Goal: Task Accomplishment & Management: Complete application form

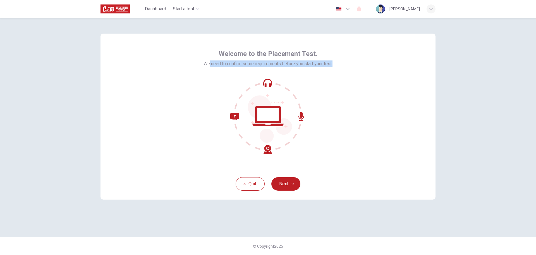
drag, startPoint x: 208, startPoint y: 62, endPoint x: 350, endPoint y: 71, distance: 141.4
click at [350, 71] on div "Welcome to the Placement Test. We need to confirm some requirements before you …" at bounding box center [268, 101] width 335 height 134
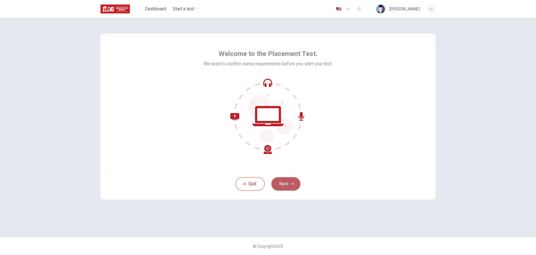
click at [291, 184] on icon "button" at bounding box center [292, 183] width 3 height 3
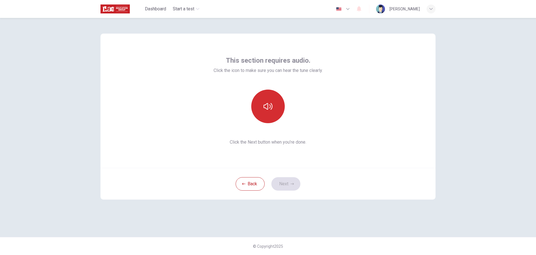
click at [268, 105] on icon "button" at bounding box center [268, 106] width 9 height 9
click at [296, 184] on button "Next" at bounding box center [286, 183] width 29 height 13
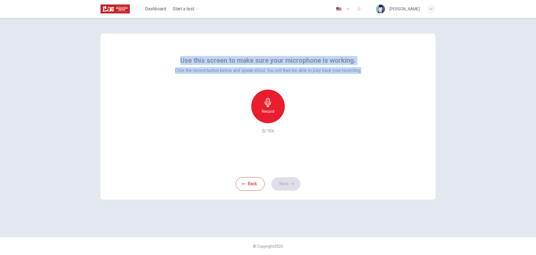
drag, startPoint x: 177, startPoint y: 60, endPoint x: 370, endPoint y: 73, distance: 193.3
click at [370, 73] on div "Use this screen to make sure your microphone is working. Click the record butto…" at bounding box center [268, 101] width 335 height 134
click at [372, 80] on div "Use this screen to make sure your microphone is working. Click the record butto…" at bounding box center [268, 101] width 335 height 134
click at [277, 108] on div "Record" at bounding box center [268, 106] width 34 height 34
click at [202, 76] on div "Use this screen to make sure your microphone is working. Click the record butto…" at bounding box center [268, 95] width 186 height 78
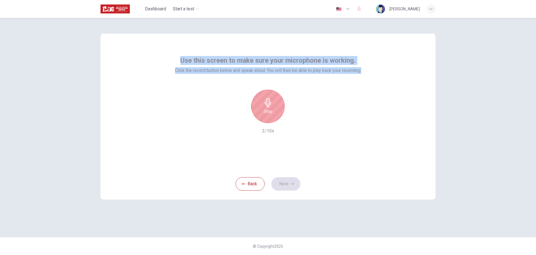
click at [201, 72] on span "Click the record button below and speak aloud. You will then be able to play ba…" at bounding box center [268, 70] width 186 height 7
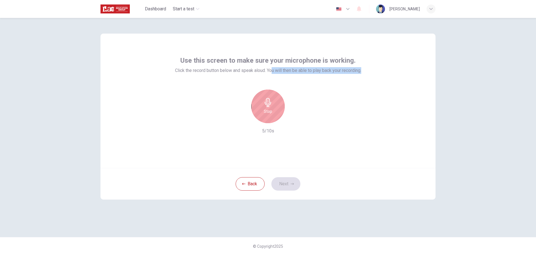
drag, startPoint x: 273, startPoint y: 72, endPoint x: 367, endPoint y: 71, distance: 93.9
click at [367, 71] on div "Use this screen to make sure your microphone is working. Click the record butto…" at bounding box center [268, 101] width 335 height 134
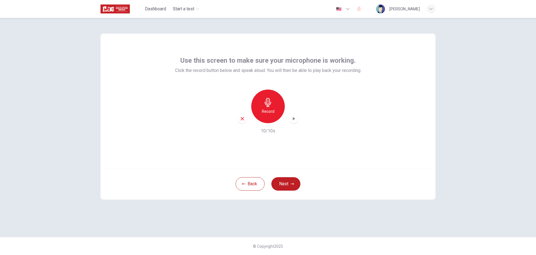
click at [294, 122] on div "button" at bounding box center [293, 118] width 9 height 9
drag, startPoint x: 178, startPoint y: 73, endPoint x: 262, endPoint y: 73, distance: 83.5
click at [262, 73] on span "Click the record button below and speak aloud. You will then be able to play ba…" at bounding box center [268, 70] width 186 height 7
click at [246, 119] on div "button" at bounding box center [242, 118] width 9 height 9
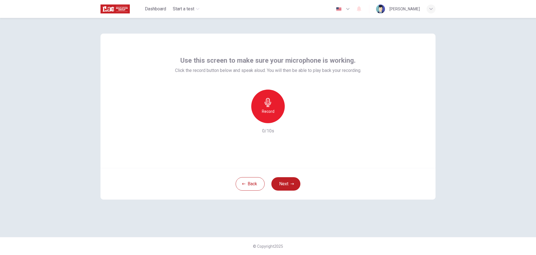
click at [271, 110] on h6 "Record" at bounding box center [268, 111] width 13 height 7
click at [270, 105] on icon "button" at bounding box center [268, 102] width 9 height 9
click at [295, 120] on icon "button" at bounding box center [294, 119] width 6 height 6
click at [295, 182] on button "Next" at bounding box center [286, 183] width 29 height 13
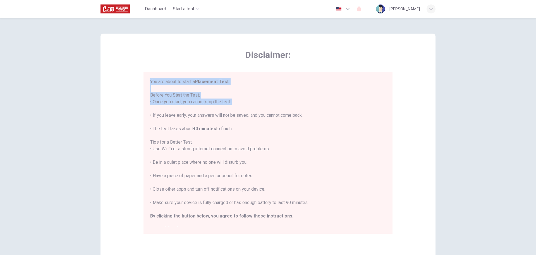
drag, startPoint x: 147, startPoint y: 81, endPoint x: 252, endPoint y: 110, distance: 108.7
click at [252, 110] on div "You are about to start a Placement Test . Before You Start the Test: • Once you…" at bounding box center [268, 153] width 249 height 162
click at [252, 110] on div "You are about to start a Placement Test . Before You Start the Test: • Once you…" at bounding box center [268, 155] width 236 height 154
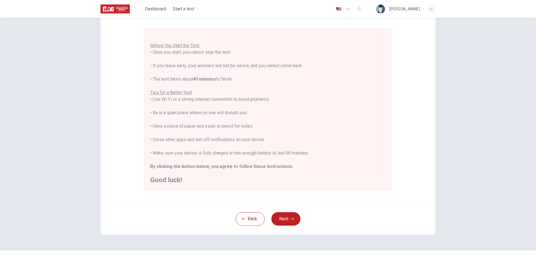
scroll to position [56, 0]
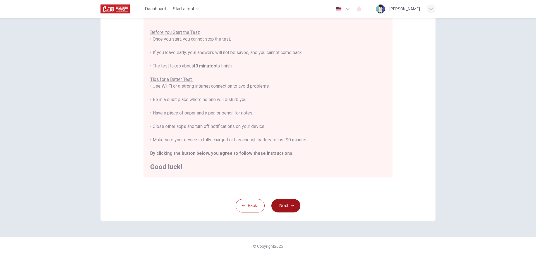
click at [285, 204] on button "Next" at bounding box center [286, 205] width 29 height 13
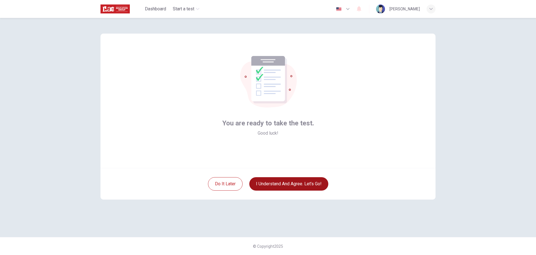
scroll to position [0, 0]
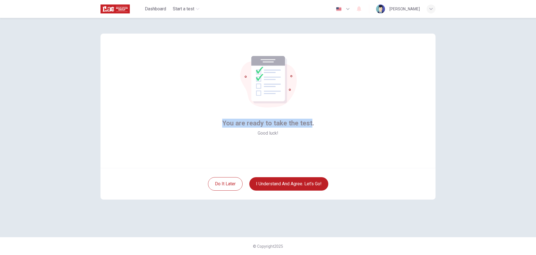
drag, startPoint x: 237, startPoint y: 125, endPoint x: 312, endPoint y: 137, distance: 76.4
click at [312, 137] on div "You are ready to take the test. Good luck!" at bounding box center [268, 101] width 335 height 134
click at [312, 139] on div "You are ready to take the test. Good luck!" at bounding box center [268, 101] width 335 height 134
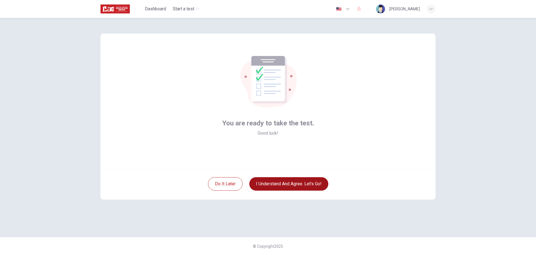
click at [294, 178] on button "I understand and agree. Let’s go!" at bounding box center [289, 183] width 79 height 13
click at [296, 184] on button "I understand and agree. Let’s go!" at bounding box center [289, 183] width 79 height 13
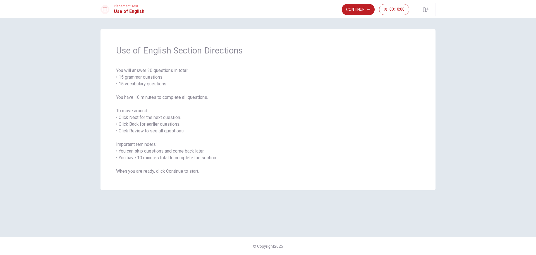
drag, startPoint x: 124, startPoint y: 78, endPoint x: 181, endPoint y: 80, distance: 57.1
click at [181, 80] on div "Use of English Section Directions You will answer 30 questions in total: • 15 g…" at bounding box center [268, 109] width 335 height 161
drag, startPoint x: 124, startPoint y: 79, endPoint x: 155, endPoint y: 80, distance: 30.2
click at [155, 80] on span "You will answer 30 questions in total: • 15 grammar questions • 15 vocabulary q…" at bounding box center [268, 120] width 304 height 107
drag, startPoint x: 129, startPoint y: 85, endPoint x: 169, endPoint y: 84, distance: 39.7
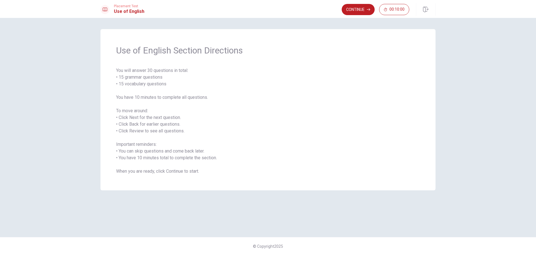
click at [169, 84] on span "You will answer 30 questions in total: • 15 grammar questions • 15 vocabulary q…" at bounding box center [268, 120] width 304 height 107
drag, startPoint x: 154, startPoint y: 94, endPoint x: 203, endPoint y: 97, distance: 49.0
click at [203, 97] on span "You will answer 30 questions in total: • 15 grammar questions • 15 vocabulary q…" at bounding box center [268, 120] width 304 height 107
click at [356, 8] on button "Continue" at bounding box center [358, 9] width 33 height 11
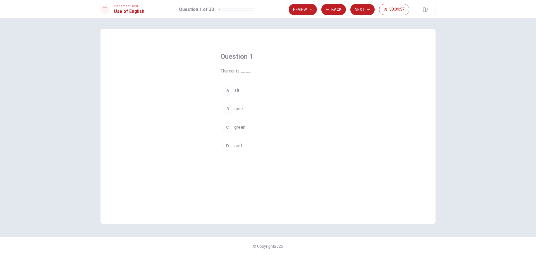
click at [229, 130] on div "C" at bounding box center [227, 127] width 9 height 9
click at [356, 10] on button "Next" at bounding box center [363, 9] width 24 height 11
click at [227, 145] on div "D" at bounding box center [227, 145] width 9 height 9
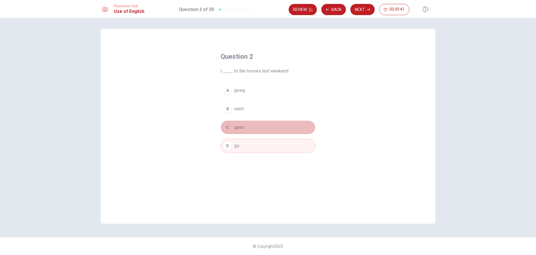
click at [229, 128] on div "C" at bounding box center [227, 127] width 9 height 9
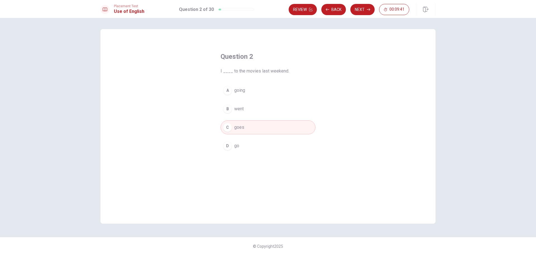
click at [230, 145] on div "D" at bounding box center [227, 145] width 9 height 9
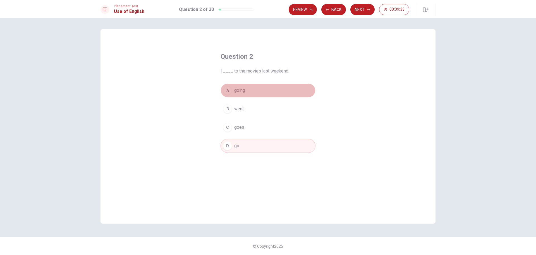
click at [260, 90] on button "A going" at bounding box center [268, 90] width 95 height 14
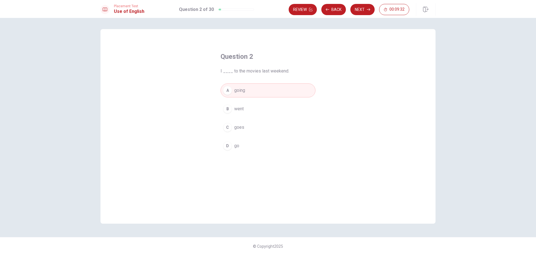
click at [353, 91] on div "Question 2 I ____ to the movies last weekend. A going B went C goes D go" at bounding box center [268, 126] width 335 height 194
click at [360, 9] on button "Next" at bounding box center [363, 9] width 24 height 11
click at [246, 130] on button "C have" at bounding box center [268, 127] width 95 height 14
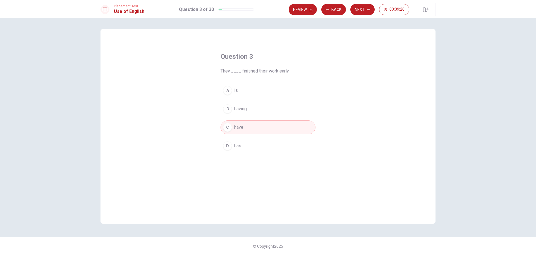
click at [332, 87] on div "Question 3 They ____ finished their work early. A is B having C have D has" at bounding box center [268, 126] width 335 height 194
click at [357, 12] on button "Next" at bounding box center [363, 9] width 24 height 11
click at [246, 108] on span "greets" at bounding box center [240, 108] width 13 height 7
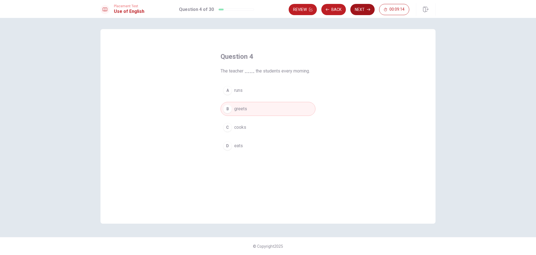
click at [356, 9] on button "Next" at bounding box center [363, 9] width 24 height 11
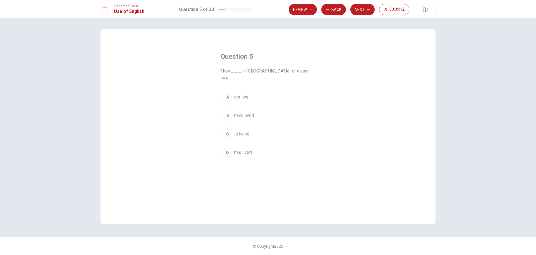
click at [238, 114] on button "B have lived" at bounding box center [268, 115] width 95 height 14
click at [353, 11] on button "Next" at bounding box center [363, 9] width 24 height 11
click at [242, 129] on span "drink" at bounding box center [239, 127] width 10 height 7
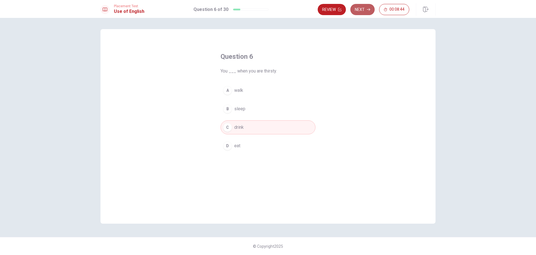
click at [361, 11] on button "Next" at bounding box center [363, 9] width 24 height 11
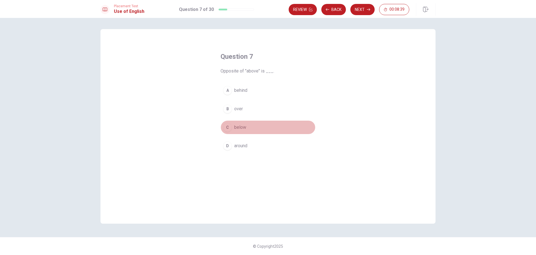
click at [242, 125] on span "below" at bounding box center [240, 127] width 12 height 7
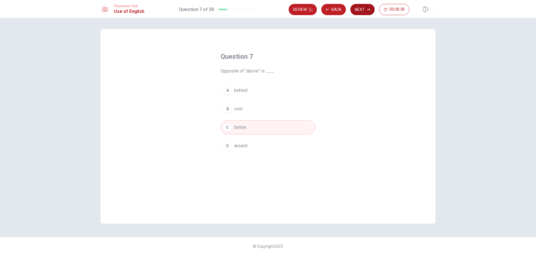
click at [361, 10] on button "Next" at bounding box center [363, 9] width 24 height 11
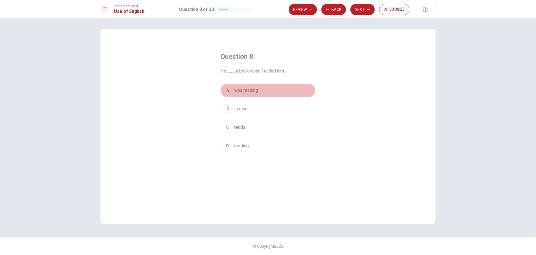
click at [245, 91] on span "was reading" at bounding box center [246, 90] width 24 height 7
click at [261, 125] on button "C reads" at bounding box center [268, 127] width 95 height 14
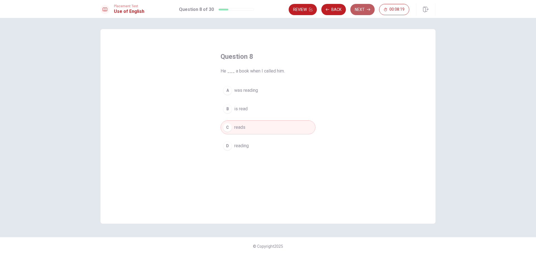
click at [367, 10] on icon "button" at bounding box center [368, 9] width 3 height 3
click at [329, 8] on icon "button" at bounding box center [327, 9] width 3 height 3
click at [256, 91] on span "was reading" at bounding box center [246, 90] width 24 height 7
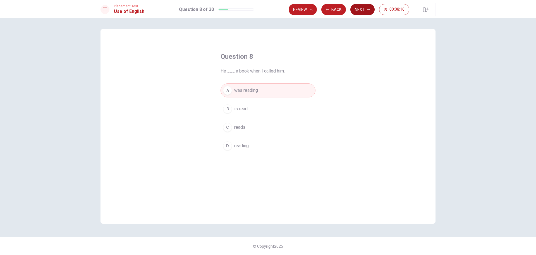
click at [359, 11] on button "Next" at bounding box center [363, 9] width 24 height 11
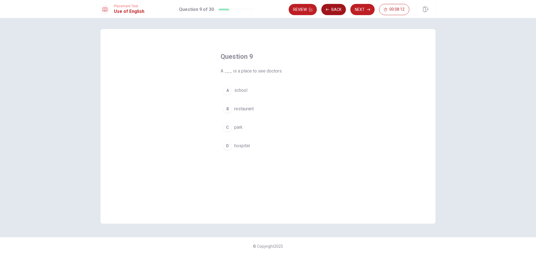
click at [340, 8] on button "Back" at bounding box center [334, 9] width 25 height 11
click at [247, 128] on button "C reads" at bounding box center [268, 127] width 95 height 14
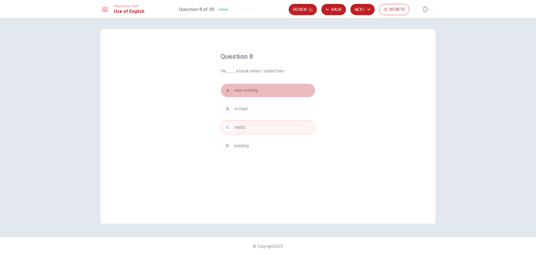
click at [264, 90] on button "A was reading" at bounding box center [268, 90] width 95 height 14
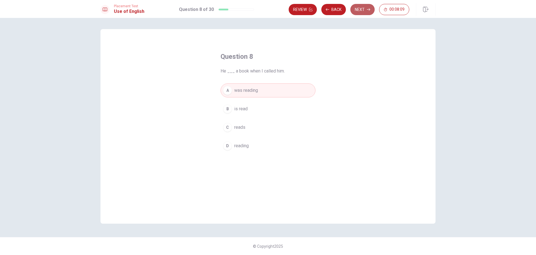
click at [362, 7] on button "Next" at bounding box center [363, 9] width 24 height 11
click at [238, 150] on button "D hospital" at bounding box center [268, 146] width 95 height 14
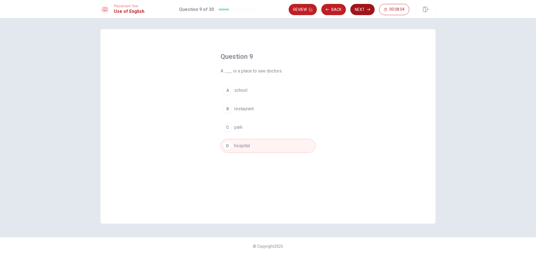
click at [359, 8] on button "Next" at bounding box center [363, 9] width 24 height 11
click at [244, 127] on button "C are" at bounding box center [268, 127] width 95 height 14
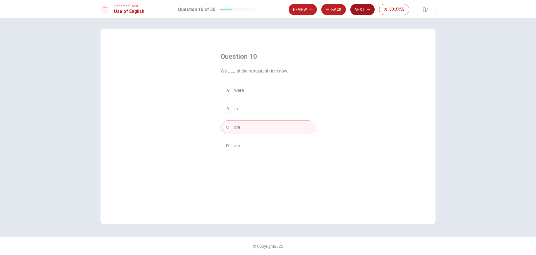
click at [355, 10] on button "Next" at bounding box center [363, 9] width 24 height 11
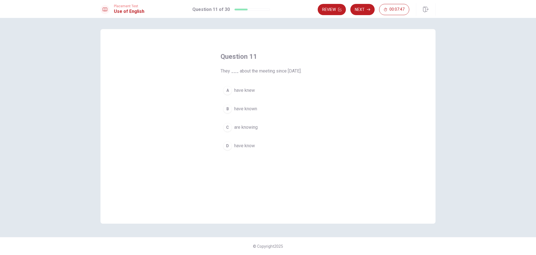
click at [243, 147] on span "have know" at bounding box center [244, 145] width 21 height 7
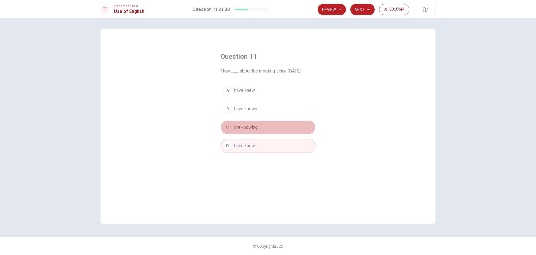
click at [295, 125] on button "C are knowing" at bounding box center [268, 127] width 95 height 14
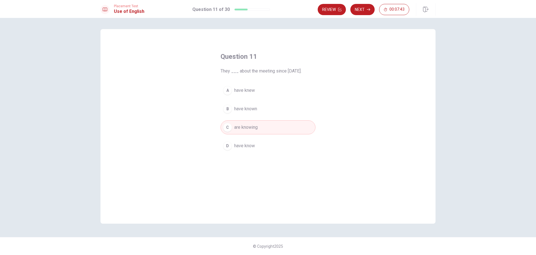
click at [277, 108] on button "B have known" at bounding box center [268, 109] width 95 height 14
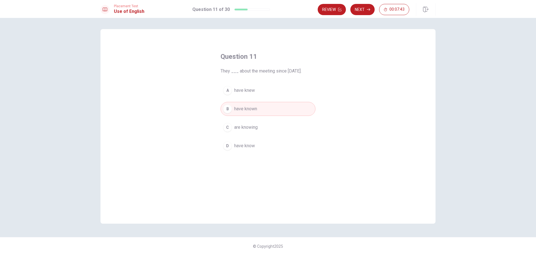
click at [269, 129] on button "C are knowing" at bounding box center [268, 127] width 95 height 14
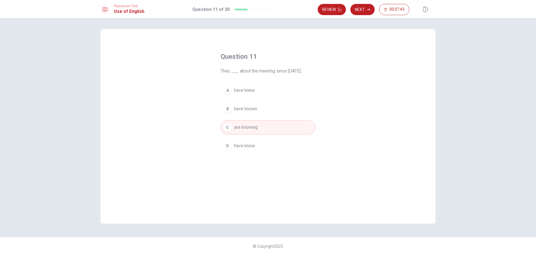
click at [266, 151] on button "D have know" at bounding box center [268, 146] width 95 height 14
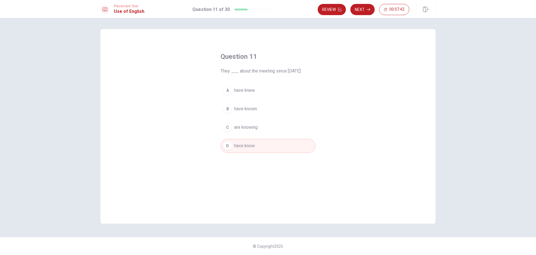
click at [276, 124] on button "C are knowing" at bounding box center [268, 127] width 95 height 14
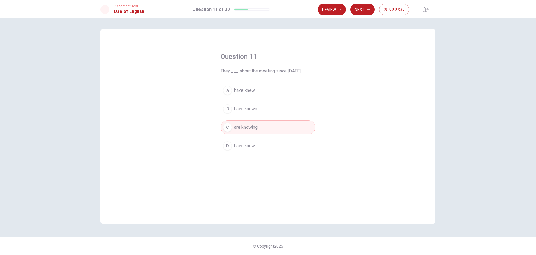
drag, startPoint x: 295, startPoint y: 69, endPoint x: 290, endPoint y: 71, distance: 5.8
click at [292, 70] on span "They ___ about the meeting since [DATE]." at bounding box center [268, 71] width 95 height 7
drag, startPoint x: 293, startPoint y: 71, endPoint x: 325, endPoint y: 73, distance: 31.6
click at [325, 73] on div "Question 11 They ___ about the meeting since [DATE]. A have knew B have known C…" at bounding box center [268, 102] width 117 height 118
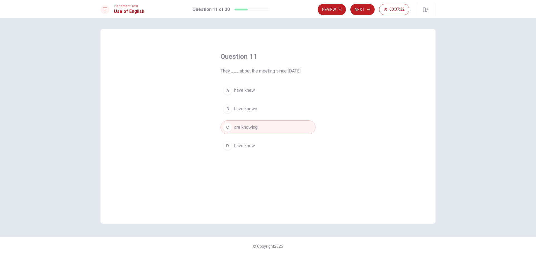
click at [278, 104] on button "B have known" at bounding box center [268, 109] width 95 height 14
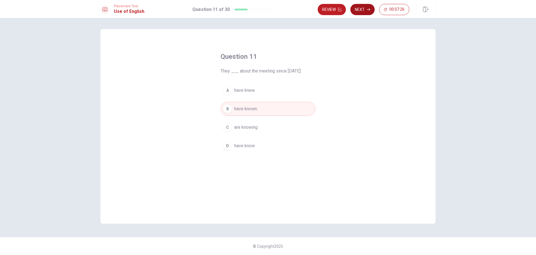
click at [371, 13] on button "Next" at bounding box center [363, 9] width 24 height 11
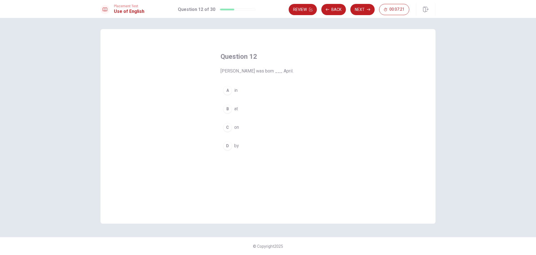
click at [246, 108] on button "B at" at bounding box center [268, 109] width 95 height 14
click at [291, 92] on button "A in" at bounding box center [268, 90] width 95 height 14
drag, startPoint x: 358, startPoint y: 13, endPoint x: 360, endPoint y: 42, distance: 29.2
click at [360, 42] on div "Placement Test Use of English Question 12 of 30 Review Back Next 00:07:12 Quest…" at bounding box center [268, 127] width 536 height 255
click at [361, 13] on button "Next" at bounding box center [363, 9] width 24 height 11
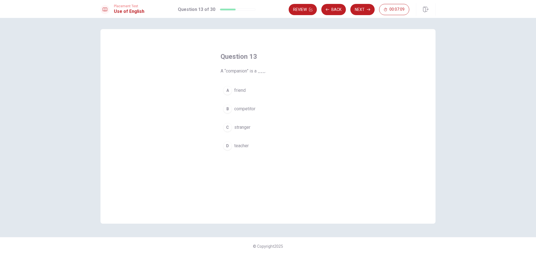
drag, startPoint x: 227, startPoint y: 72, endPoint x: 264, endPoint y: 72, distance: 37.2
click at [264, 72] on span "A “companion” is a ___." at bounding box center [268, 71] width 95 height 7
click at [243, 89] on span "friend" at bounding box center [239, 90] width 11 height 7
click at [371, 10] on button "Next" at bounding box center [363, 9] width 24 height 11
click at [251, 108] on button "B arrive" at bounding box center [268, 109] width 95 height 14
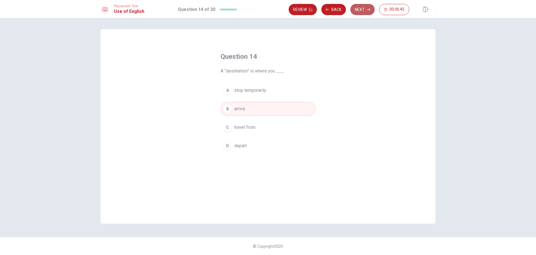
click at [364, 12] on button "Next" at bounding box center [363, 9] width 24 height 11
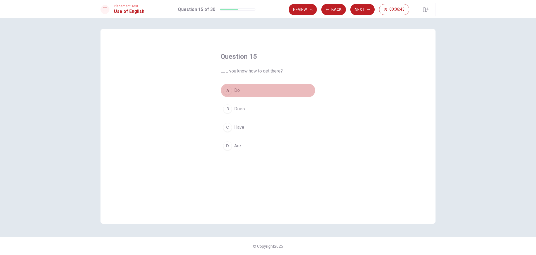
click at [243, 92] on button "A Do" at bounding box center [268, 90] width 95 height 14
click at [369, 11] on button "Next" at bounding box center [363, 9] width 24 height 11
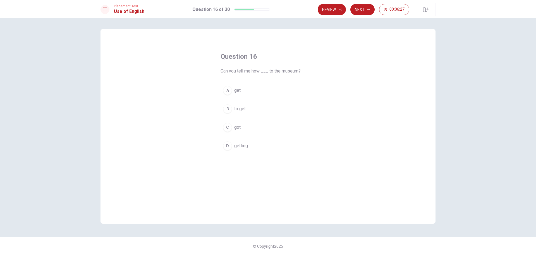
click at [243, 126] on button "C got" at bounding box center [268, 127] width 95 height 14
click at [251, 87] on button "A get" at bounding box center [268, 90] width 95 height 14
click at [367, 11] on button "Next" at bounding box center [363, 9] width 24 height 11
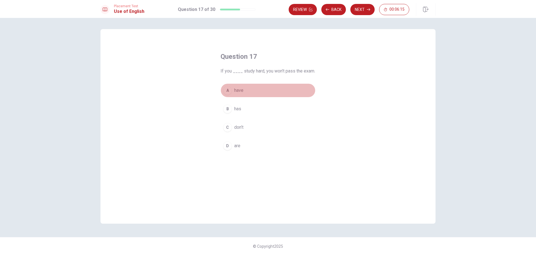
click at [246, 89] on button "A have" at bounding box center [268, 90] width 95 height 14
click at [254, 127] on button "C don’t" at bounding box center [268, 127] width 95 height 14
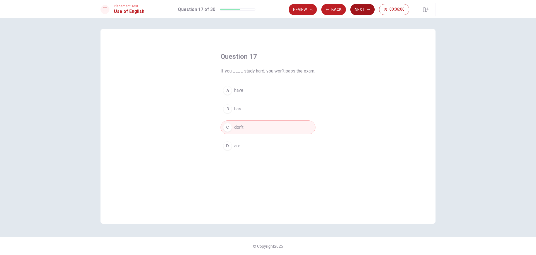
click at [359, 8] on button "Next" at bounding box center [363, 9] width 24 height 11
click at [247, 146] on button "D hot" at bounding box center [268, 146] width 95 height 14
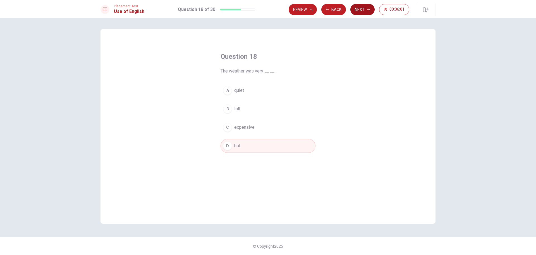
click at [362, 10] on button "Next" at bounding box center [363, 9] width 24 height 11
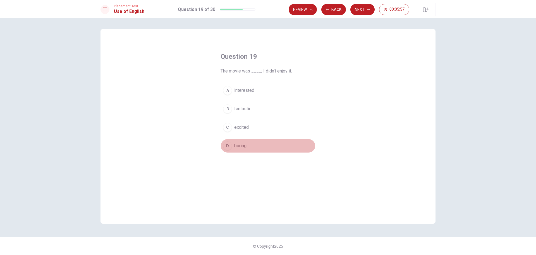
click at [241, 148] on span "boring" at bounding box center [240, 145] width 12 height 7
click at [360, 9] on button "Next" at bounding box center [363, 9] width 24 height 11
click at [249, 90] on button "A play" at bounding box center [268, 90] width 95 height 14
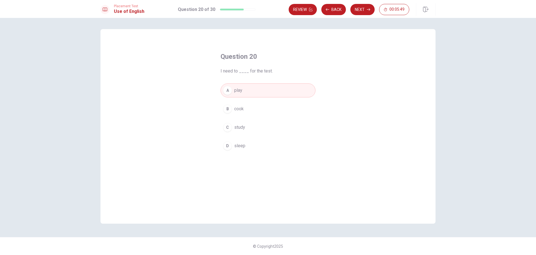
drag, startPoint x: 274, startPoint y: 71, endPoint x: 266, endPoint y: 73, distance: 7.6
click at [268, 72] on span "I need to ____ for the test." at bounding box center [268, 71] width 95 height 7
click at [234, 129] on span "study" at bounding box center [239, 127] width 11 height 7
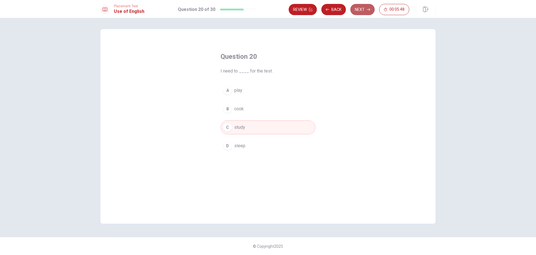
click at [352, 8] on button "Next" at bounding box center [363, 9] width 24 height 11
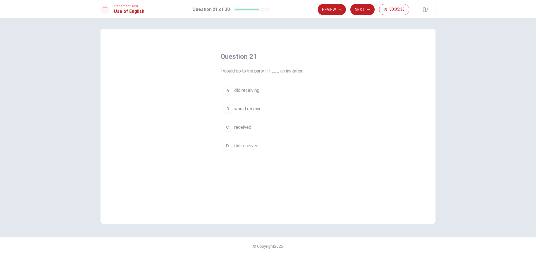
click at [251, 128] on button "C received" at bounding box center [268, 127] width 95 height 14
click at [263, 109] on button "B would receive" at bounding box center [268, 109] width 95 height 14
click at [364, 9] on button "Next" at bounding box center [363, 9] width 24 height 11
click at [254, 116] on div "A unknown B possible C guaranteed D impossible" at bounding box center [268, 117] width 95 height 69
click at [263, 109] on button "B possible" at bounding box center [268, 109] width 95 height 14
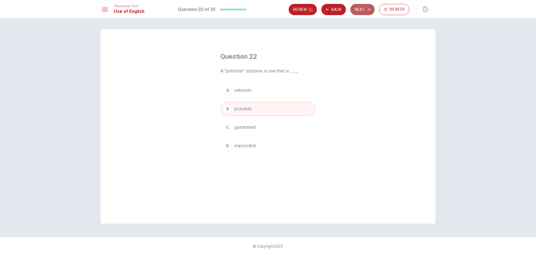
click at [361, 8] on button "Next" at bounding box center [363, 9] width 24 height 11
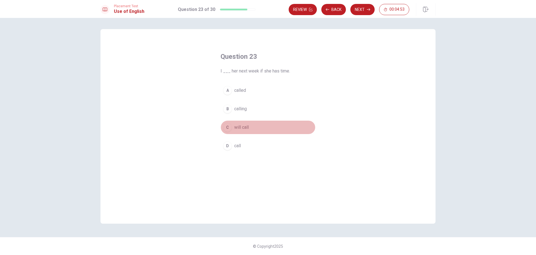
click at [238, 129] on span "will call" at bounding box center [241, 127] width 15 height 7
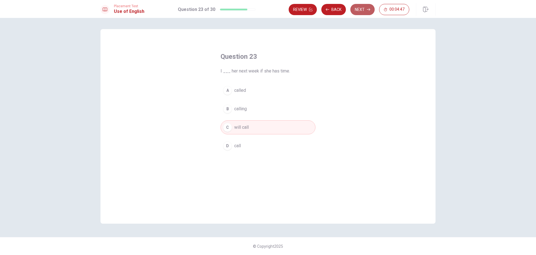
click at [361, 8] on button "Next" at bounding box center [363, 9] width 24 height 11
click at [245, 110] on button "B join" at bounding box center [268, 109] width 95 height 14
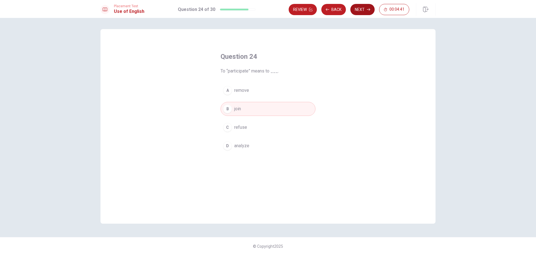
click at [358, 11] on button "Next" at bounding box center [363, 9] width 24 height 11
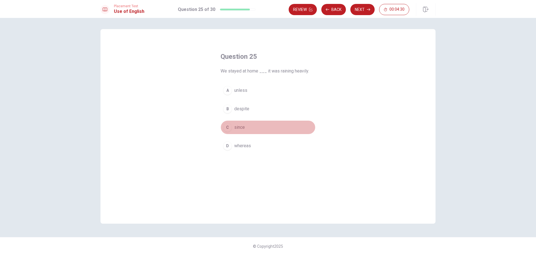
click at [242, 129] on span "since" at bounding box center [239, 127] width 11 height 7
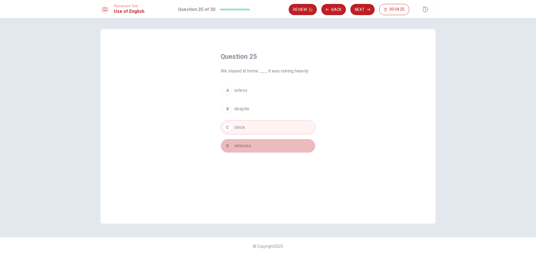
click at [266, 143] on button "D whereas" at bounding box center [268, 146] width 95 height 14
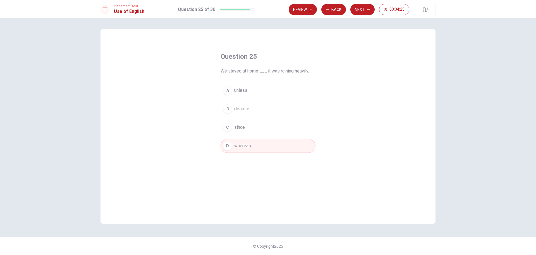
click at [263, 124] on button "C since" at bounding box center [268, 127] width 95 height 14
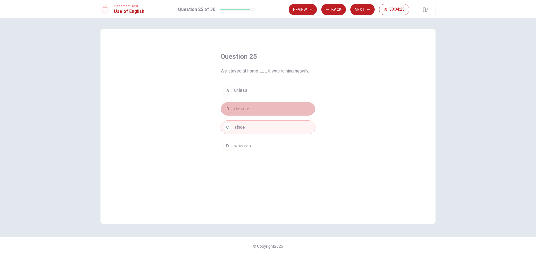
click at [262, 107] on button "B despite" at bounding box center [268, 109] width 95 height 14
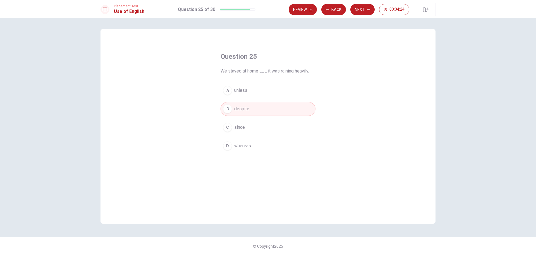
click at [262, 83] on div "Question 25 We stayed at home ___ it was raining heavily. A unless B despite C …" at bounding box center [268, 102] width 117 height 118
click at [262, 91] on button "A unless" at bounding box center [268, 90] width 95 height 14
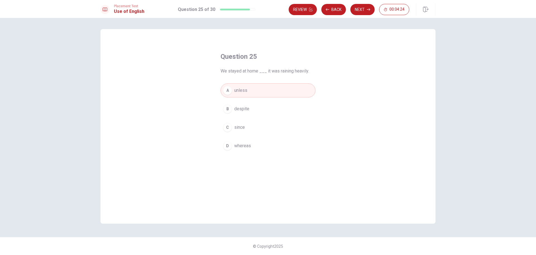
click at [254, 125] on button "C since" at bounding box center [268, 127] width 95 height 14
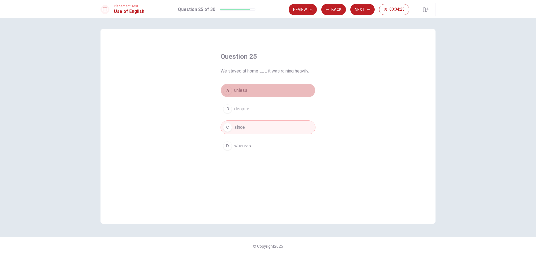
click at [271, 93] on button "A unless" at bounding box center [268, 90] width 95 height 14
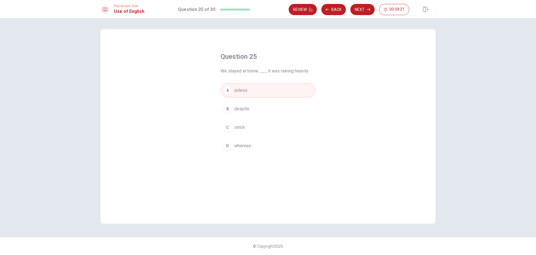
click at [259, 123] on button "C since" at bounding box center [268, 127] width 95 height 14
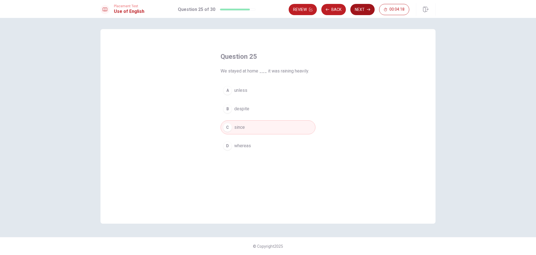
click at [360, 12] on button "Next" at bounding box center [363, 9] width 24 height 11
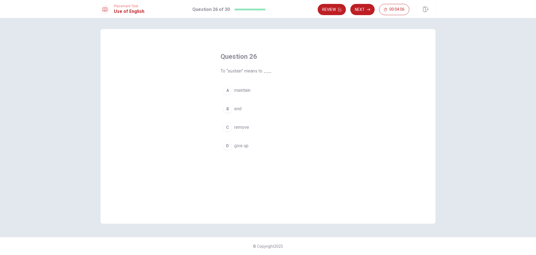
click at [249, 86] on button "A maintain" at bounding box center [268, 90] width 95 height 14
click at [367, 11] on icon "button" at bounding box center [368, 9] width 3 height 3
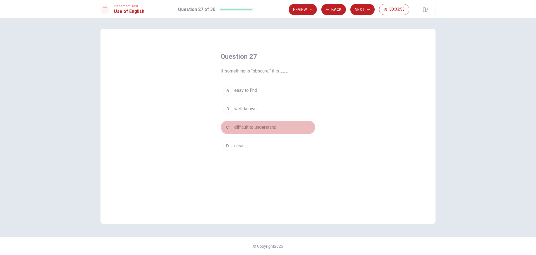
click at [247, 132] on button "C difficult to understand" at bounding box center [268, 127] width 95 height 14
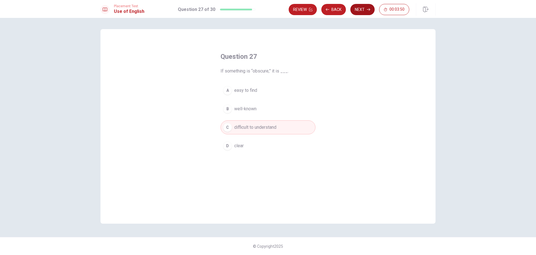
click at [361, 14] on button "Next" at bounding box center [363, 9] width 24 height 11
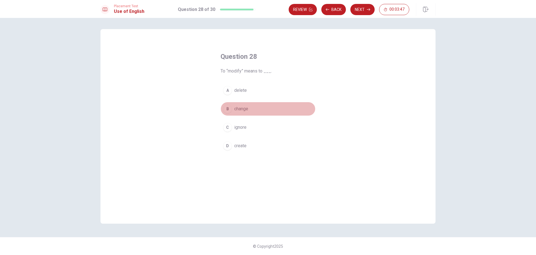
click at [248, 110] on span "change" at bounding box center [241, 108] width 14 height 7
click at [360, 8] on button "Next" at bounding box center [363, 9] width 24 height 11
click at [250, 109] on span "was finished" at bounding box center [246, 108] width 25 height 7
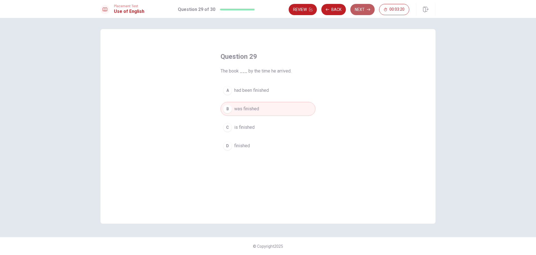
click at [356, 9] on button "Next" at bounding box center [363, 9] width 24 height 11
click at [252, 91] on button "A seen" at bounding box center [268, 90] width 95 height 14
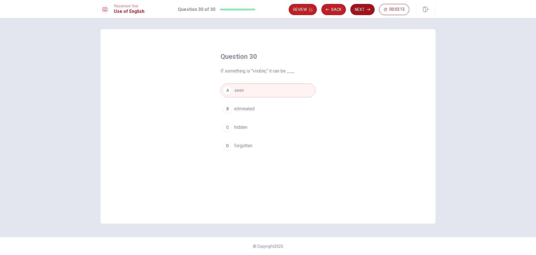
click at [357, 13] on button "Next" at bounding box center [363, 9] width 24 height 11
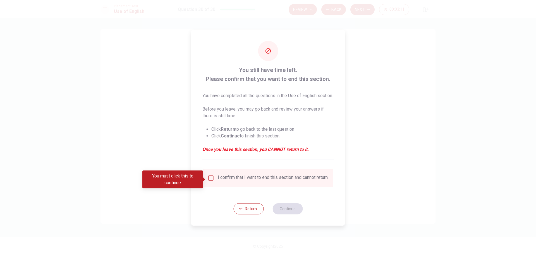
click at [213, 181] on input "You must click this to continue" at bounding box center [211, 177] width 7 height 7
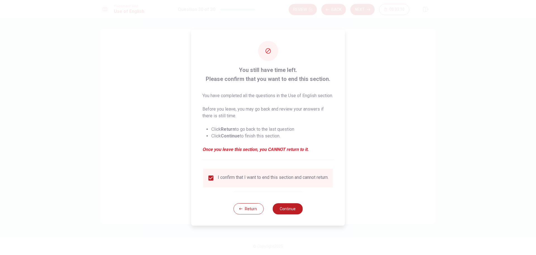
drag, startPoint x: 239, startPoint y: 68, endPoint x: 264, endPoint y: 68, distance: 25.2
click at [261, 68] on span "You still have time left. Please confirm that you want to end this section." at bounding box center [269, 74] width 132 height 18
click at [277, 152] on em "Once you leave this section, you CANNOT return to it." at bounding box center [269, 149] width 132 height 7
click at [212, 179] on input "checkbox" at bounding box center [211, 177] width 7 height 7
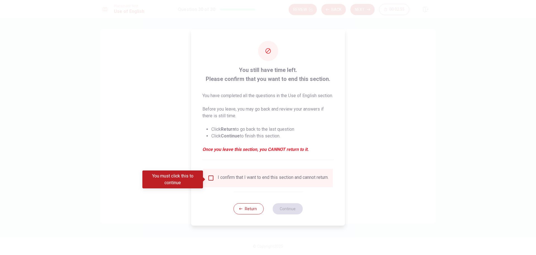
drag, startPoint x: 219, startPoint y: 151, endPoint x: 302, endPoint y: 152, distance: 83.6
click at [302, 152] on em "Once you leave this section, you CANNOT return to it." at bounding box center [269, 149] width 132 height 7
click at [249, 212] on button "Return" at bounding box center [249, 208] width 30 height 11
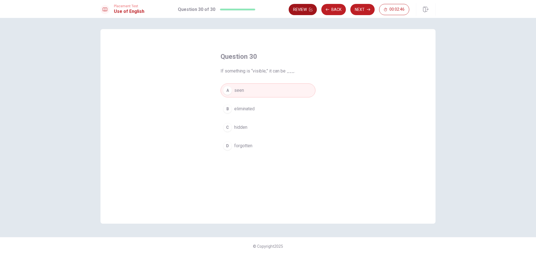
click at [307, 10] on button "Review" at bounding box center [303, 9] width 28 height 11
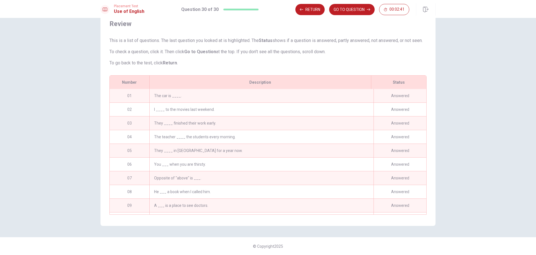
click at [162, 99] on div "The car is ____." at bounding box center [261, 95] width 224 height 13
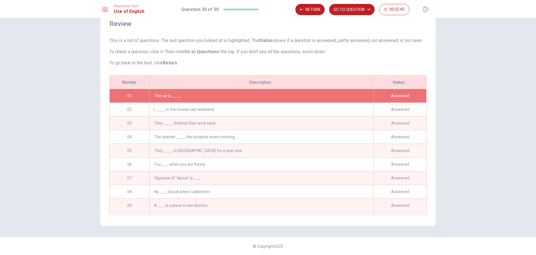
click at [173, 104] on div "I ____ to the movies last weekend." at bounding box center [261, 109] width 224 height 13
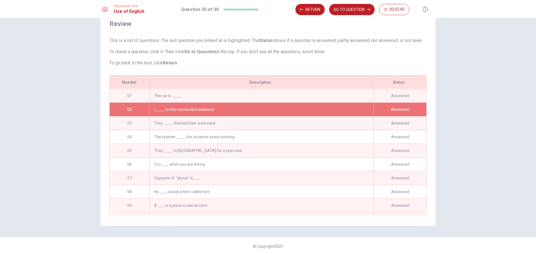
click at [176, 99] on div "The car is ____." at bounding box center [261, 95] width 224 height 13
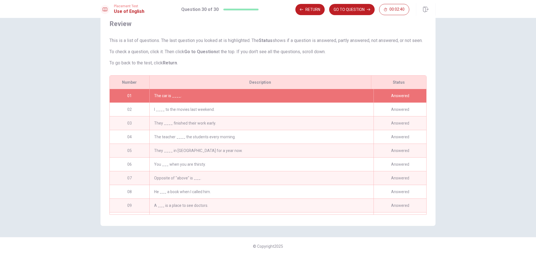
click at [176, 99] on div "The car is ____." at bounding box center [261, 95] width 224 height 13
click at [181, 109] on div "I ____ to the movies last weekend." at bounding box center [261, 109] width 224 height 13
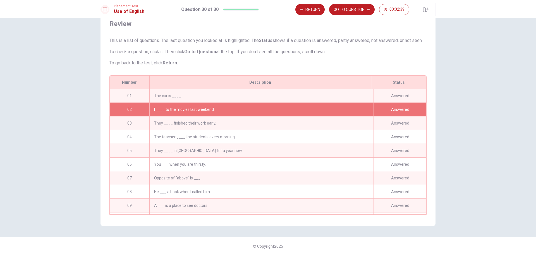
click at [181, 109] on div "I ____ to the movies last weekend." at bounding box center [261, 109] width 224 height 13
click at [365, 6] on button "GO TO QUESTION" at bounding box center [352, 9] width 46 height 11
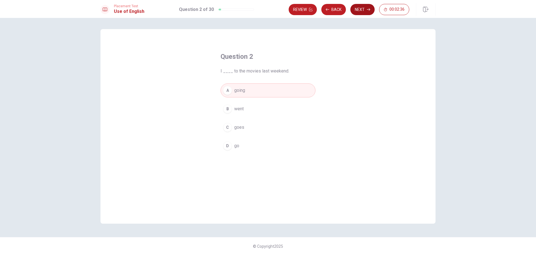
click at [362, 7] on button "Next" at bounding box center [363, 9] width 24 height 11
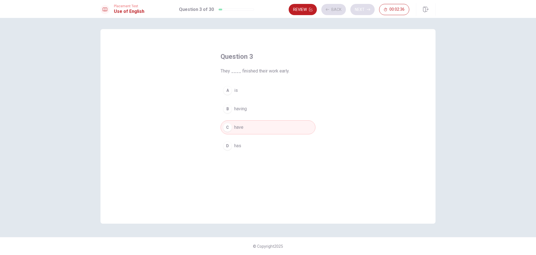
click at [362, 7] on div "Review Back Next 00:02:36" at bounding box center [349, 9] width 121 height 11
click at [362, 14] on button "Next" at bounding box center [363, 9] width 24 height 11
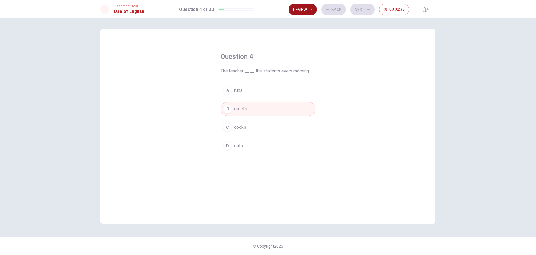
click at [296, 9] on button "Review" at bounding box center [303, 9] width 28 height 11
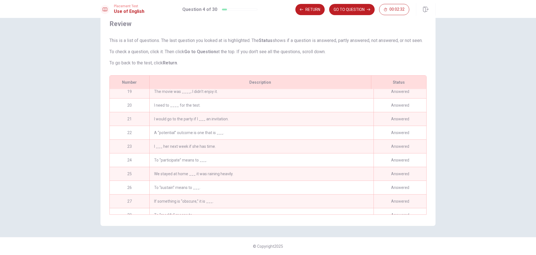
scroll to position [288, 0]
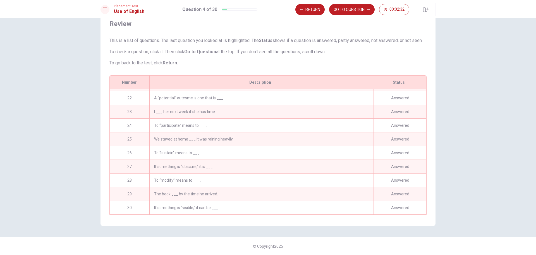
click at [196, 191] on div "The book ___ by the time he arrived." at bounding box center [261, 193] width 224 height 13
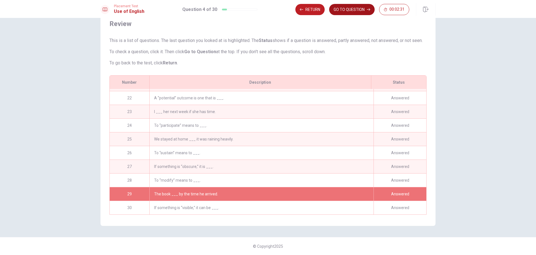
click at [354, 12] on button "GO TO QUESTION" at bounding box center [352, 9] width 46 height 11
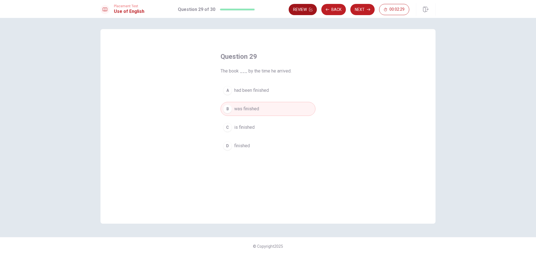
click at [307, 9] on button "Review" at bounding box center [303, 9] width 28 height 11
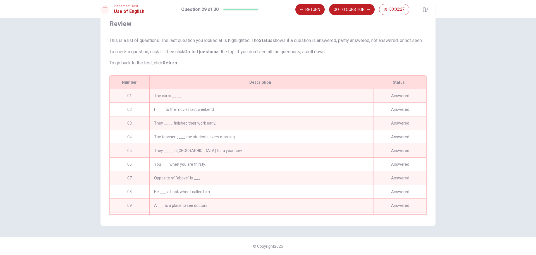
click at [211, 93] on div "The car is ____." at bounding box center [261, 95] width 224 height 13
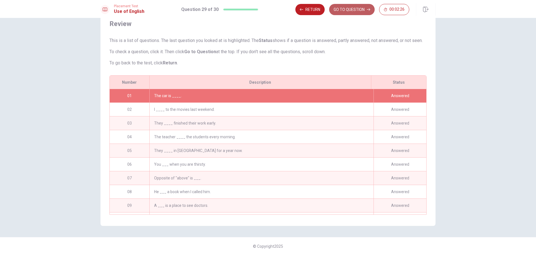
click at [343, 10] on button "GO TO QUESTION" at bounding box center [352, 9] width 46 height 11
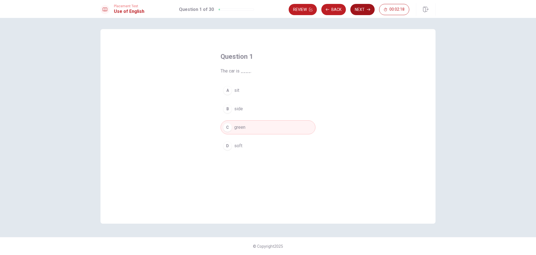
click at [360, 11] on button "Next" at bounding box center [363, 9] width 24 height 11
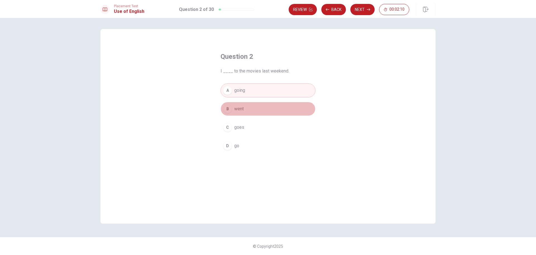
click at [253, 110] on button "B went" at bounding box center [268, 109] width 95 height 14
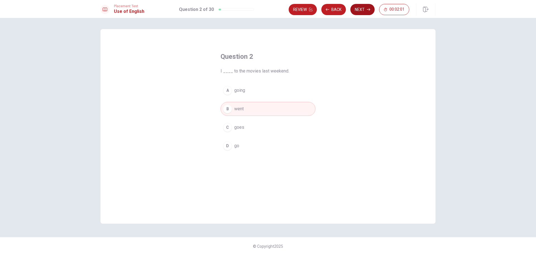
click at [365, 13] on button "Next" at bounding box center [363, 9] width 24 height 11
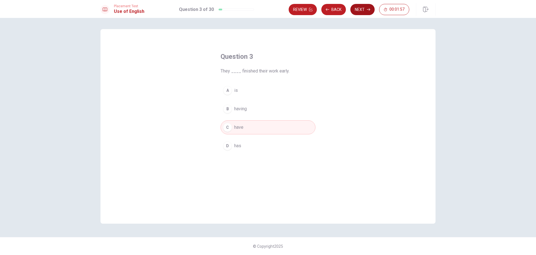
click at [365, 13] on button "Next" at bounding box center [363, 9] width 24 height 11
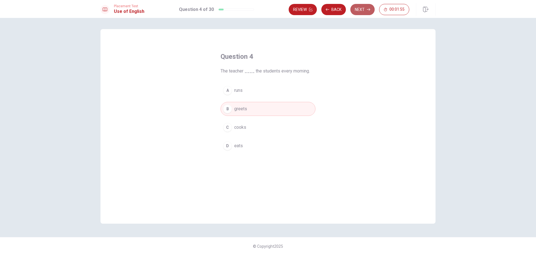
click at [365, 13] on button "Next" at bounding box center [363, 9] width 24 height 11
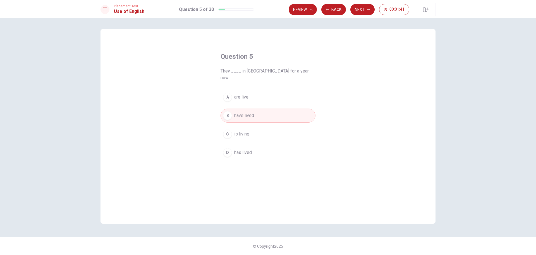
drag, startPoint x: 245, startPoint y: 72, endPoint x: 289, endPoint y: 73, distance: 43.3
click at [289, 73] on span "They ____ in [GEOGRAPHIC_DATA] for a year now." at bounding box center [268, 74] width 95 height 13
click at [280, 92] on button "A are live" at bounding box center [268, 97] width 95 height 14
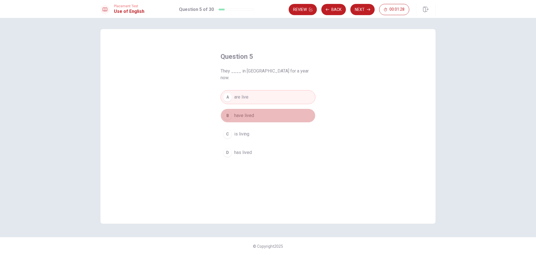
click at [269, 108] on button "B have lived" at bounding box center [268, 115] width 95 height 14
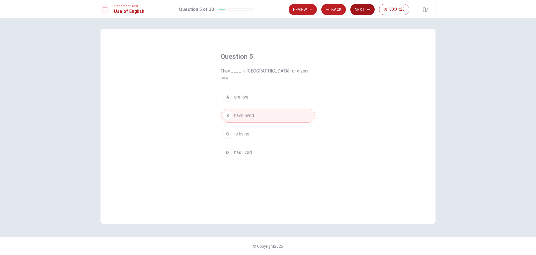
click at [367, 11] on button "Next" at bounding box center [363, 9] width 24 height 11
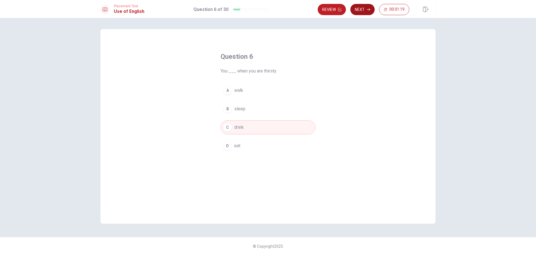
click at [367, 11] on button "Next" at bounding box center [363, 9] width 24 height 11
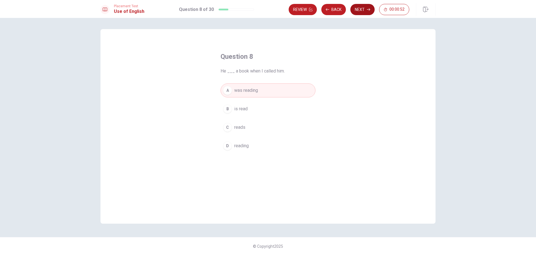
click at [366, 13] on button "Next" at bounding box center [363, 9] width 24 height 11
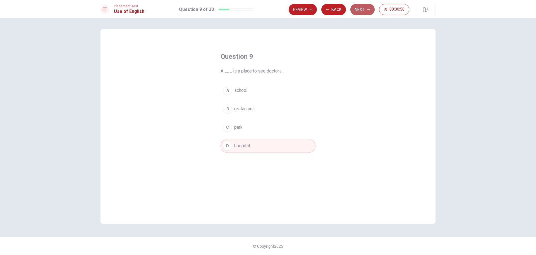
click at [366, 13] on button "Next" at bounding box center [363, 9] width 24 height 11
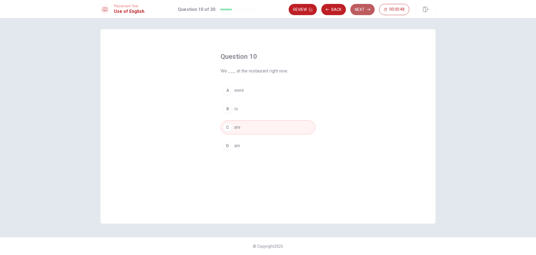
click at [366, 13] on button "Next" at bounding box center [363, 9] width 24 height 11
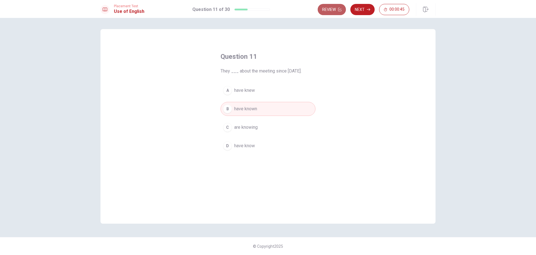
click at [337, 10] on button "Review" at bounding box center [332, 9] width 28 height 11
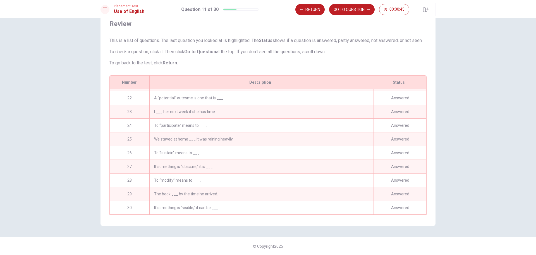
scroll to position [288, 0]
click at [189, 208] on div "If something is “visible,” it can be ___." at bounding box center [261, 207] width 224 height 13
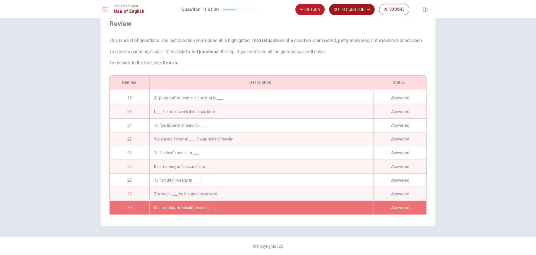
click at [352, 6] on button "GO TO QUESTION" at bounding box center [352, 9] width 46 height 11
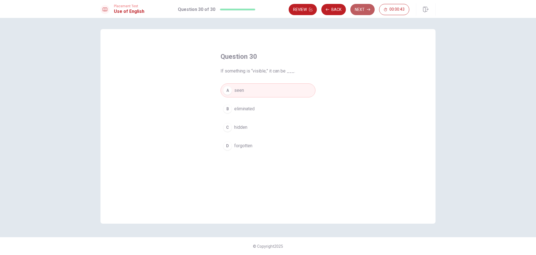
click at [364, 7] on button "Next" at bounding box center [363, 9] width 24 height 11
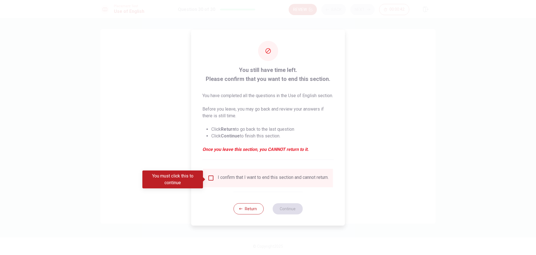
click at [210, 181] on input "You must click this to continue" at bounding box center [211, 177] width 7 height 7
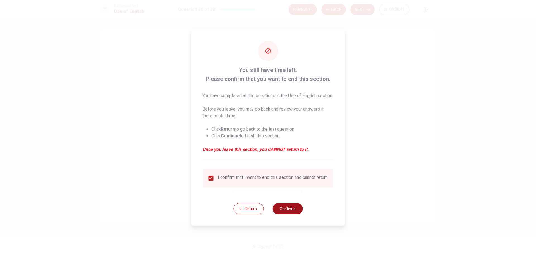
click at [287, 213] on button "Continue" at bounding box center [288, 208] width 30 height 11
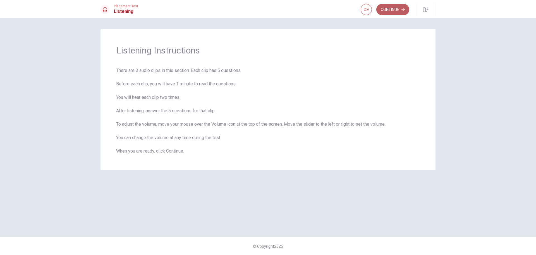
click at [396, 8] on button "Continue" at bounding box center [393, 9] width 33 height 11
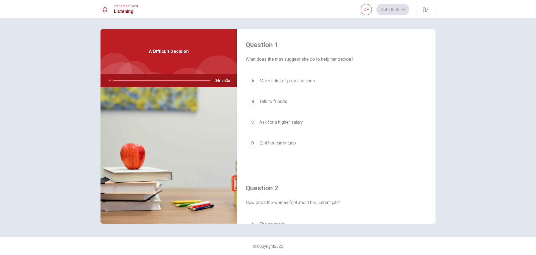
drag, startPoint x: 351, startPoint y: 61, endPoint x: 310, endPoint y: 61, distance: 40.8
click at [310, 61] on span "What does the man suggest she do to help her decide?" at bounding box center [336, 59] width 181 height 7
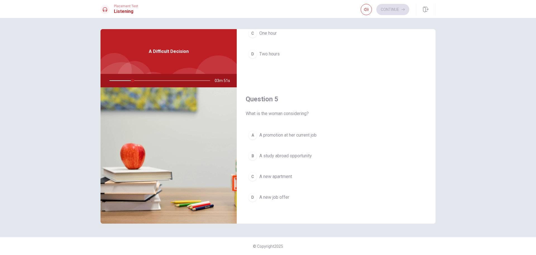
scroll to position [521, 0]
click at [283, 143] on div "A A promotion at her current job B A study abroad opportunity C A new apartment…" at bounding box center [336, 168] width 181 height 87
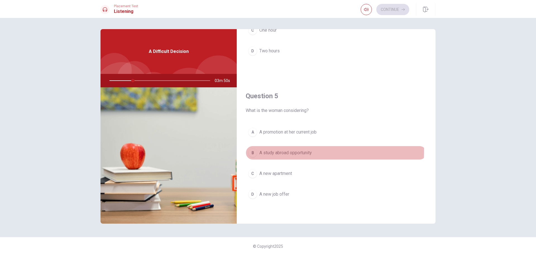
click at [280, 151] on span "A study abroad opportunity" at bounding box center [286, 152] width 53 height 7
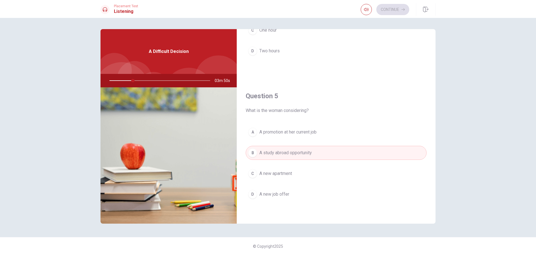
click at [279, 151] on span "A study abroad opportunity" at bounding box center [286, 152] width 53 height 7
click at [284, 170] on span "A new apartment" at bounding box center [276, 173] width 33 height 7
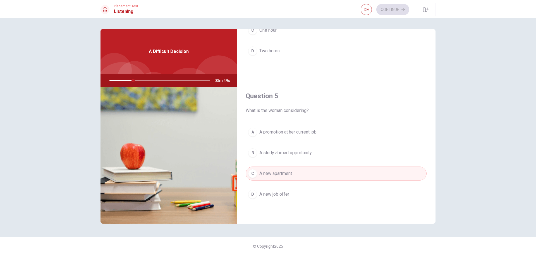
click at [287, 199] on button "D A new job offer" at bounding box center [336, 194] width 181 height 14
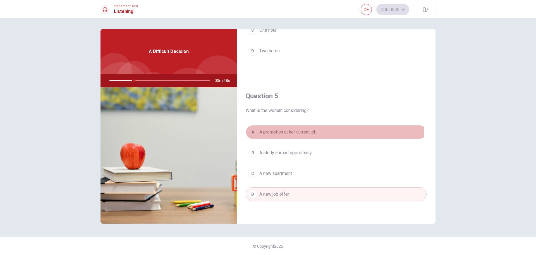
click at [299, 130] on span "A promotion at her current job" at bounding box center [288, 132] width 57 height 7
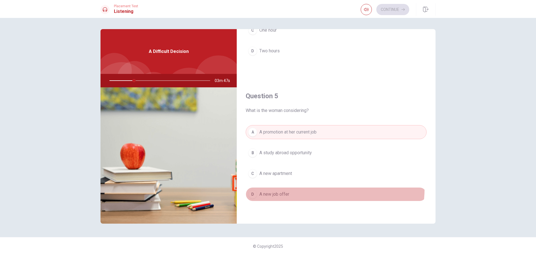
click at [298, 187] on button "D A new job offer" at bounding box center [336, 194] width 181 height 14
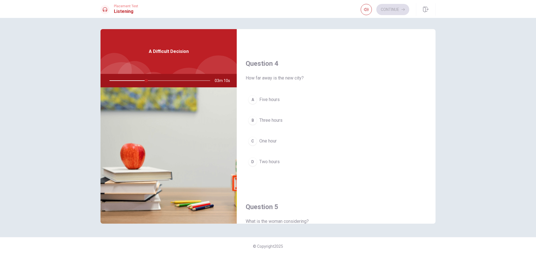
scroll to position [419, 0]
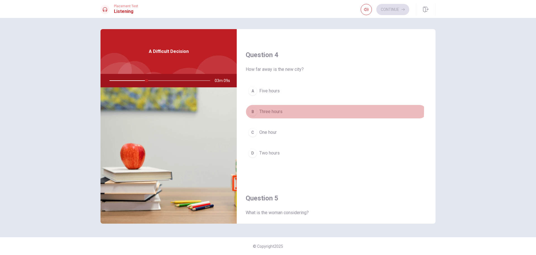
click at [263, 109] on span "Three hours" at bounding box center [271, 111] width 23 height 7
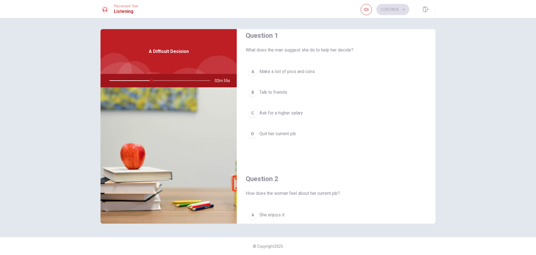
scroll to position [0, 0]
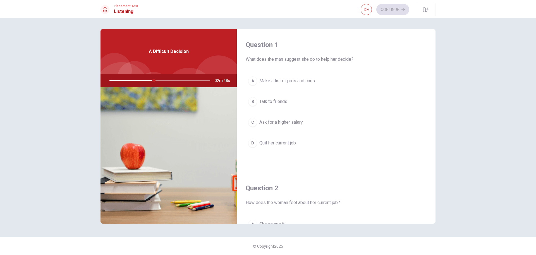
click at [302, 78] on span "Make a list of pros and cons" at bounding box center [288, 80] width 56 height 7
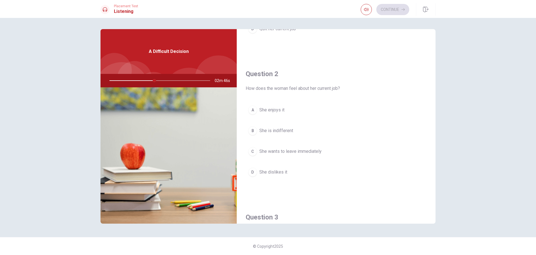
scroll to position [112, 0]
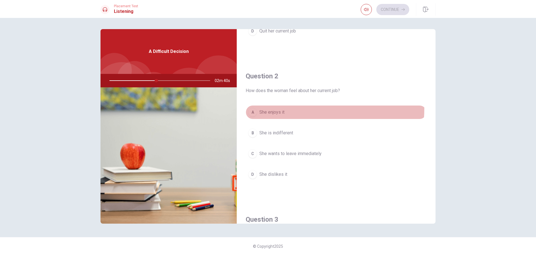
click at [291, 108] on button "A She enjoys it" at bounding box center [336, 112] width 181 height 14
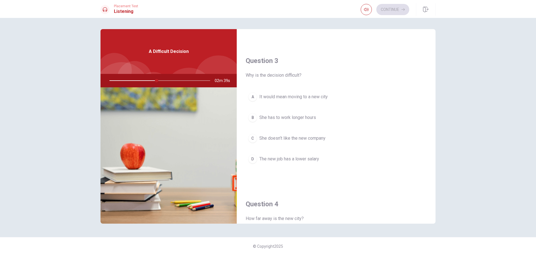
scroll to position [279, 0]
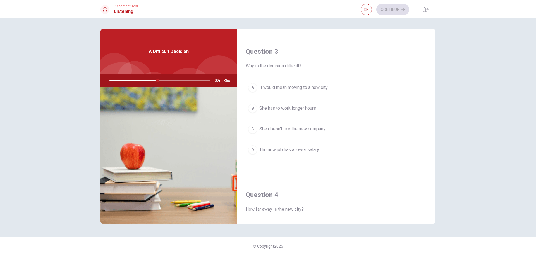
drag, startPoint x: 251, startPoint y: 66, endPoint x: 305, endPoint y: 66, distance: 53.9
click at [303, 65] on span "Why is the decision difficult?" at bounding box center [336, 66] width 181 height 7
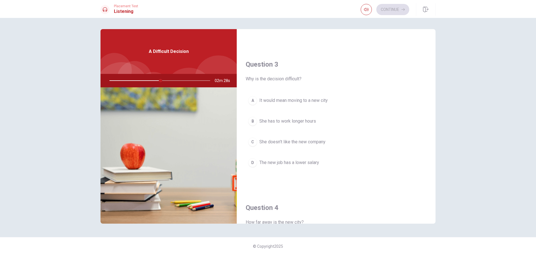
scroll to position [270, 0]
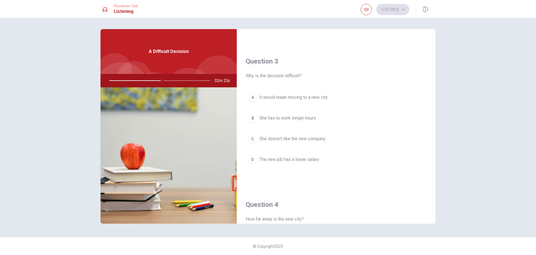
click at [274, 100] on span "It would mean moving to a new city" at bounding box center [294, 97] width 68 height 7
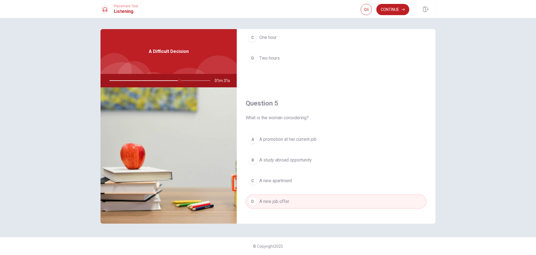
scroll to position [521, 0]
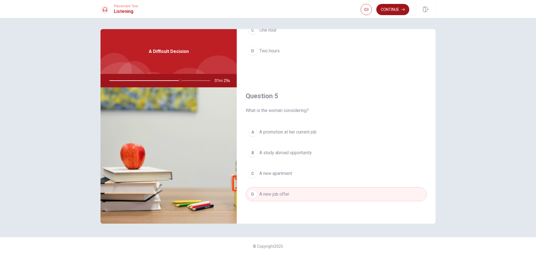
click at [400, 13] on button "Continue" at bounding box center [393, 9] width 33 height 11
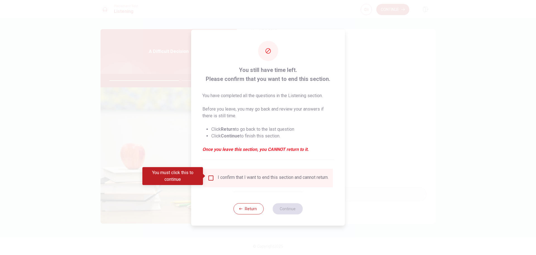
click at [212, 183] on div "I confirm that I want to end this section and cannot return." at bounding box center [268, 177] width 130 height 18
click at [210, 177] on input "You must click this to continue" at bounding box center [211, 177] width 7 height 7
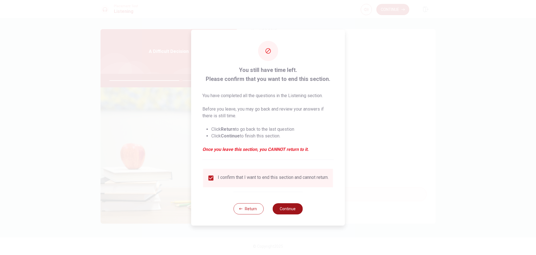
click at [286, 208] on button "Continue" at bounding box center [288, 208] width 30 height 11
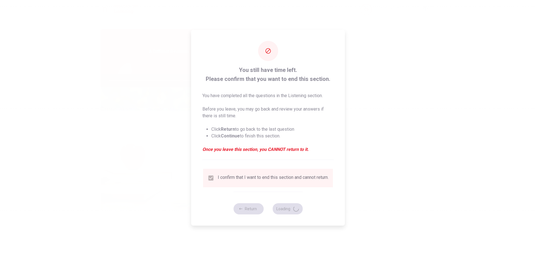
type input "72"
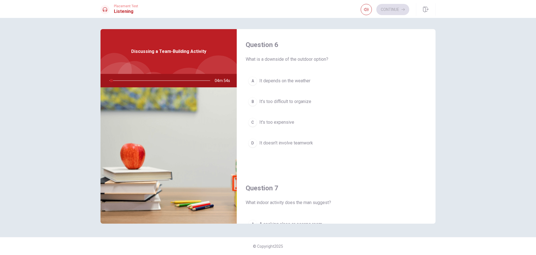
drag, startPoint x: 296, startPoint y: 59, endPoint x: 331, endPoint y: 59, distance: 34.6
click at [331, 59] on span "What is a downside of the outdoor option?" at bounding box center [336, 59] width 181 height 7
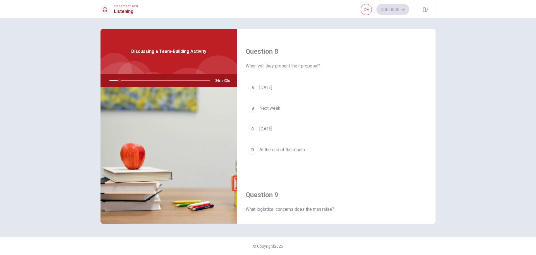
drag, startPoint x: 300, startPoint y: 68, endPoint x: 324, endPoint y: 83, distance: 28.3
click at [316, 68] on span "When will they present their proposal?" at bounding box center [336, 66] width 181 height 7
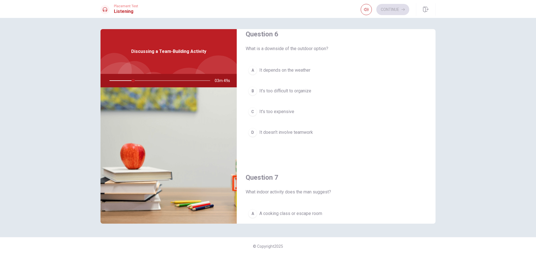
scroll to position [0, 0]
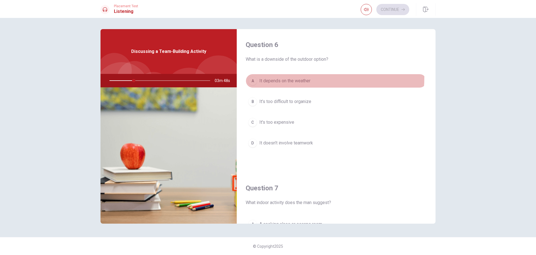
click at [298, 78] on span "It depends on the weather" at bounding box center [285, 80] width 51 height 7
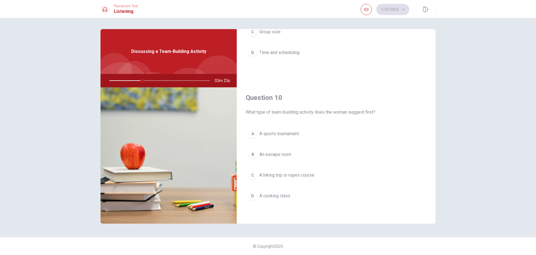
scroll to position [521, 0]
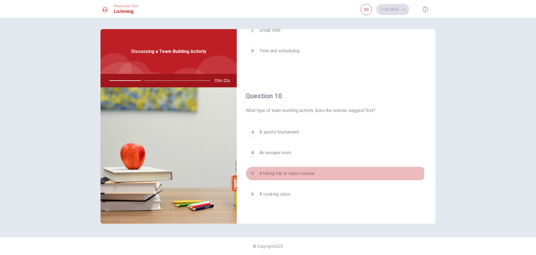
drag, startPoint x: 300, startPoint y: 174, endPoint x: 303, endPoint y: 173, distance: 3.2
click at [300, 174] on span "A hiking trip or ropes course" at bounding box center [287, 173] width 55 height 7
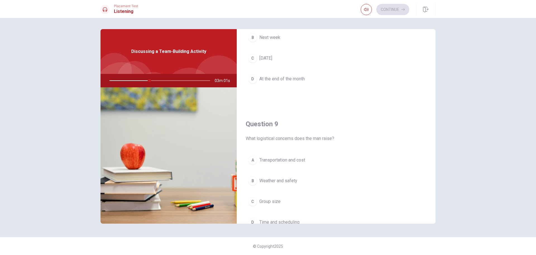
scroll to position [391, 0]
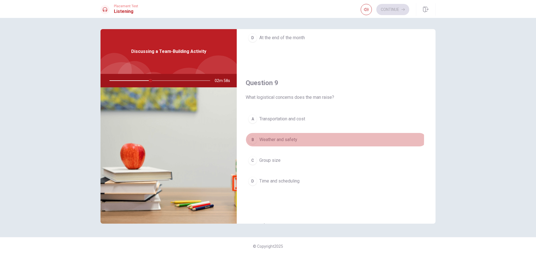
click at [297, 139] on span "Weather and safety" at bounding box center [279, 139] width 38 height 7
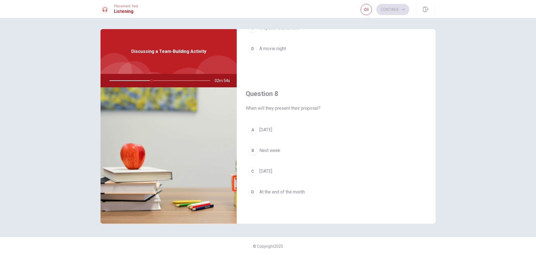
scroll to position [251, 0]
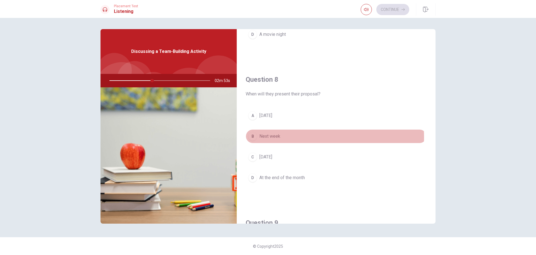
click at [274, 137] on span "Next week" at bounding box center [270, 136] width 21 height 7
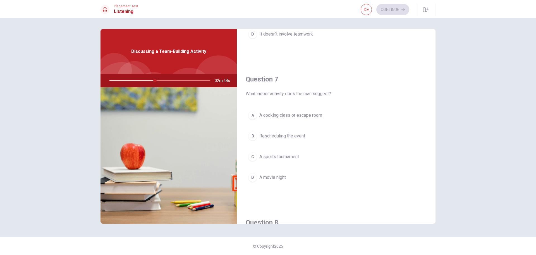
scroll to position [112, 0]
click at [281, 113] on span "A cooking class or escape room" at bounding box center [291, 112] width 63 height 7
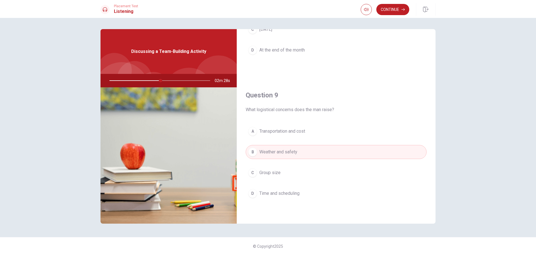
scroll to position [381, 0]
click at [287, 126] on span "Transportation and cost" at bounding box center [283, 128] width 46 height 7
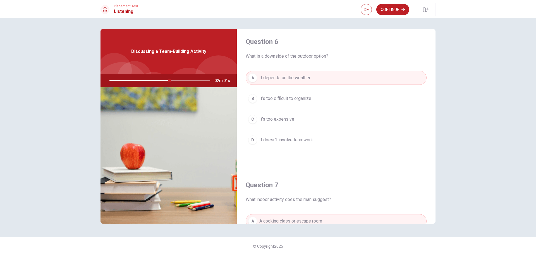
scroll to position [0, 0]
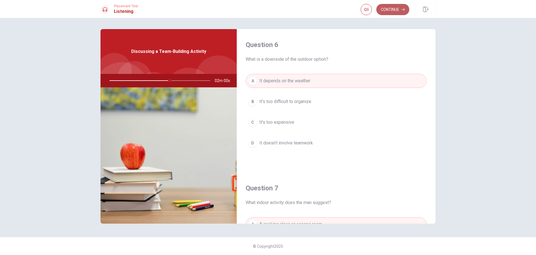
click at [395, 13] on button "Continue" at bounding box center [393, 9] width 33 height 11
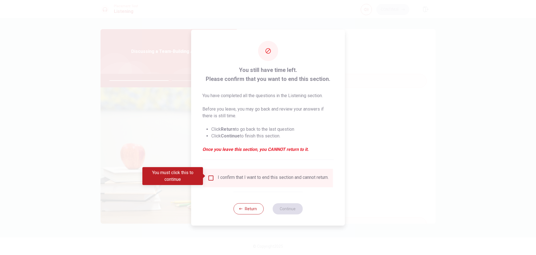
click at [209, 178] on input "You must click this to continue" at bounding box center [211, 177] width 7 height 7
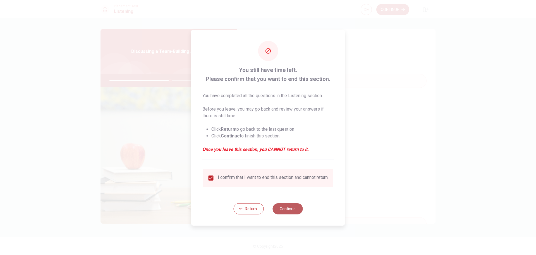
click at [295, 207] on button "Continue" at bounding box center [288, 208] width 30 height 11
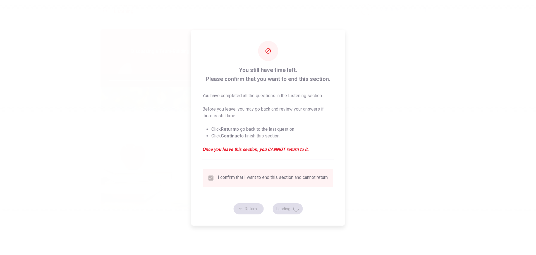
type input "61"
